Goal: Check status: Check status

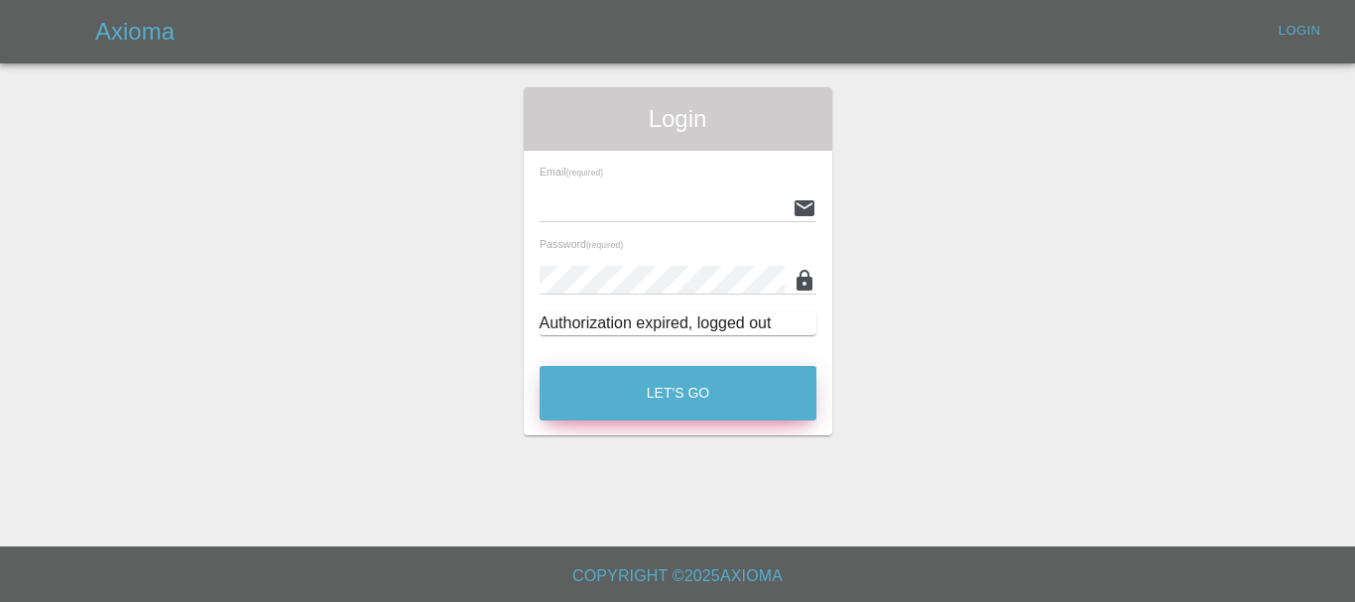
type input "[EMAIL_ADDRESS][DOMAIN_NAME]"
click at [713, 394] on button "Let's Go" at bounding box center [678, 393] width 277 height 55
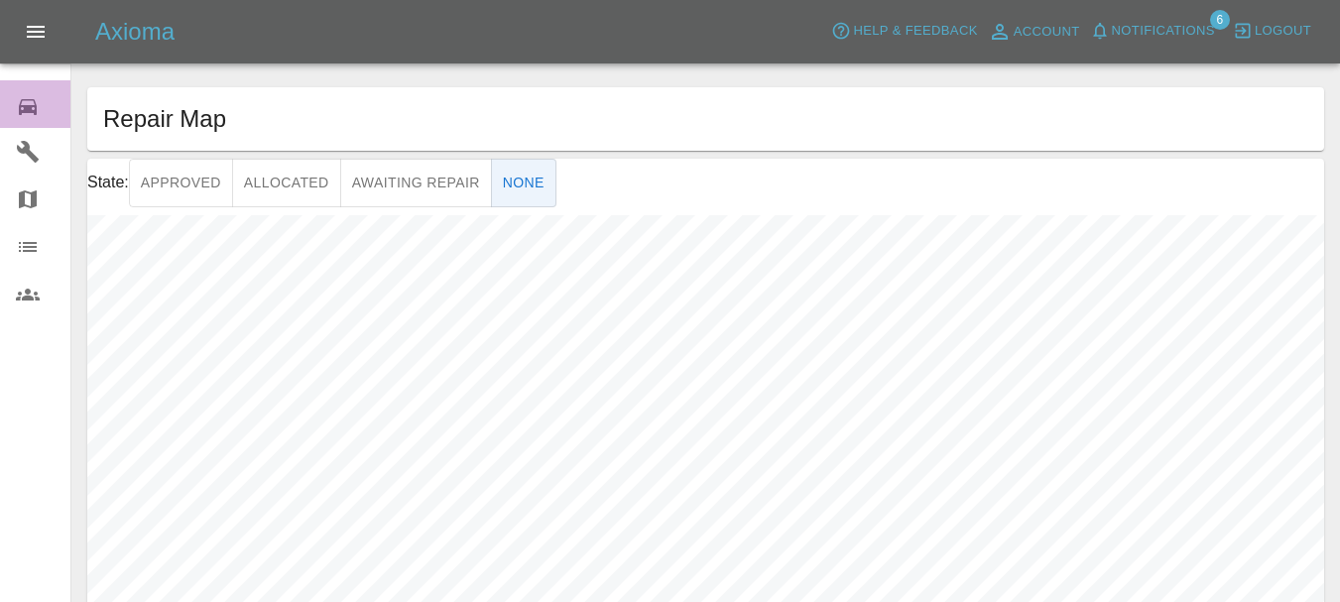
click at [29, 111] on icon at bounding box center [28, 107] width 18 height 16
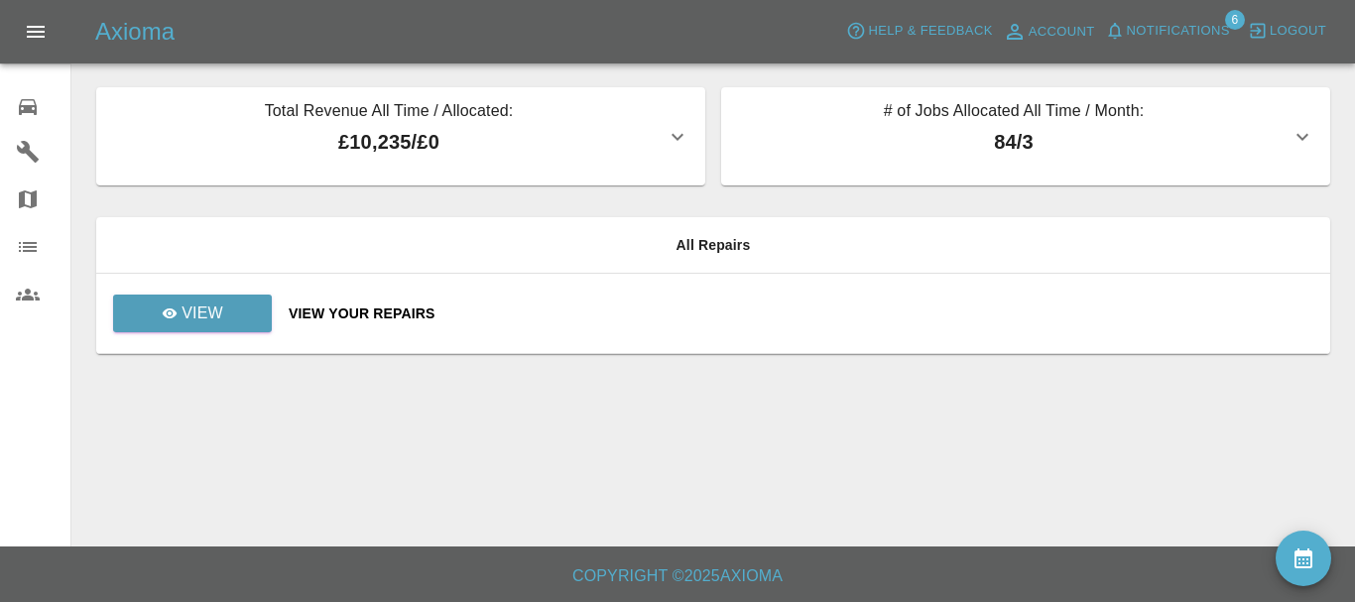
click at [377, 321] on div "View Your Repairs" at bounding box center [802, 314] width 1026 height 20
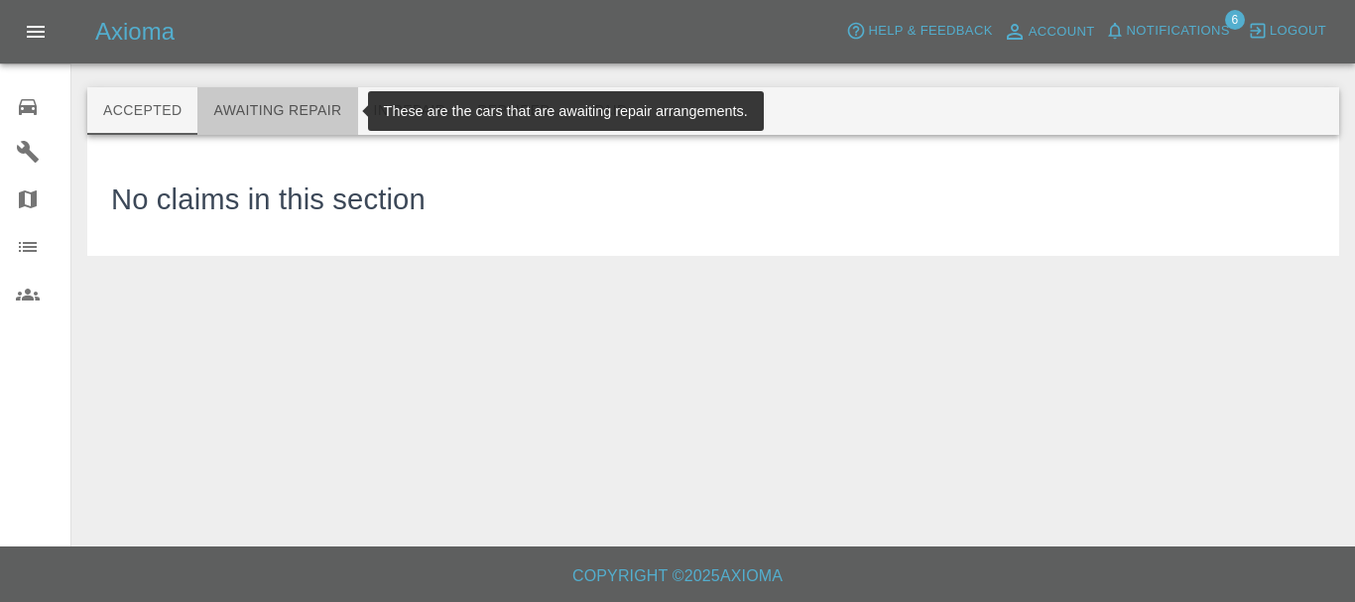
click at [282, 107] on button "Awaiting Repair" at bounding box center [277, 111] width 160 height 48
